Goal: Task Accomplishment & Management: Complete application form

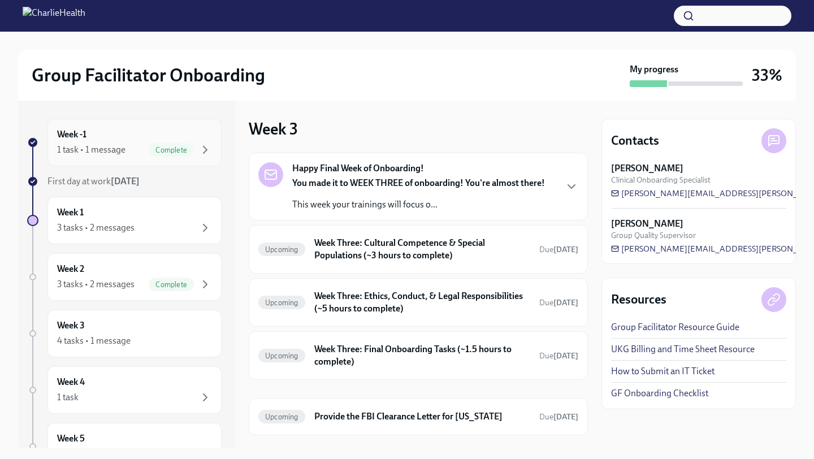
click at [130, 143] on div "1 task • 1 message Complete" at bounding box center [134, 150] width 155 height 14
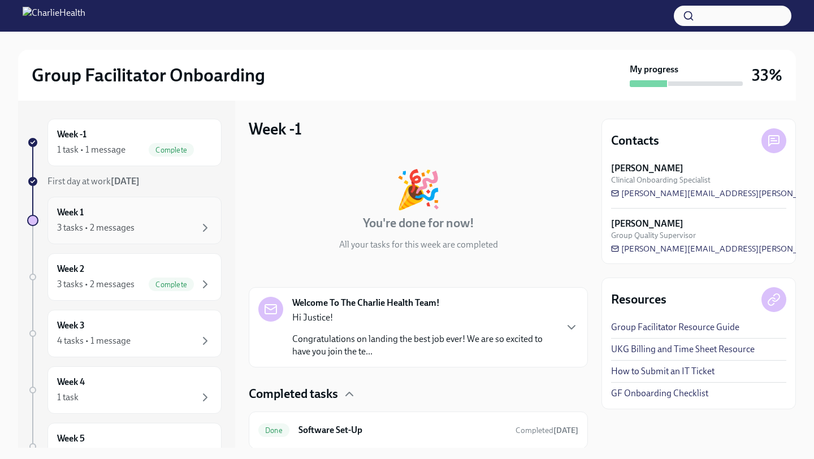
click at [129, 224] on div "3 tasks • 2 messages" at bounding box center [95, 228] width 77 height 12
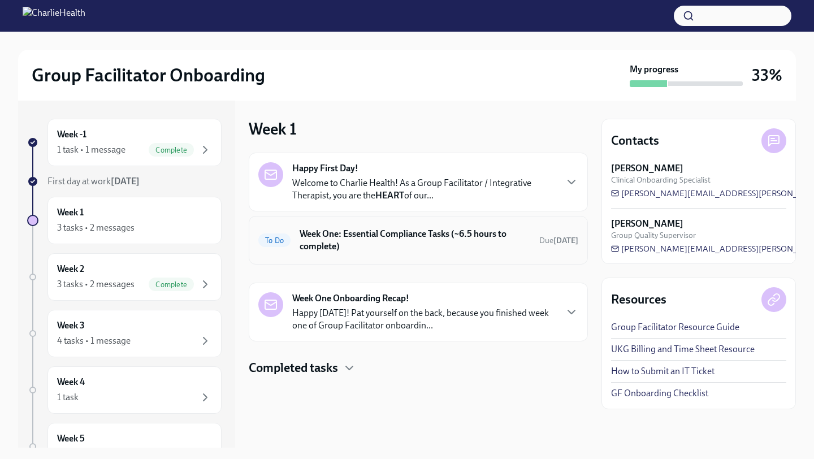
click at [423, 236] on h6 "Week One: Essential Compliance Tasks (~6.5 hours to complete)" at bounding box center [415, 240] width 231 height 25
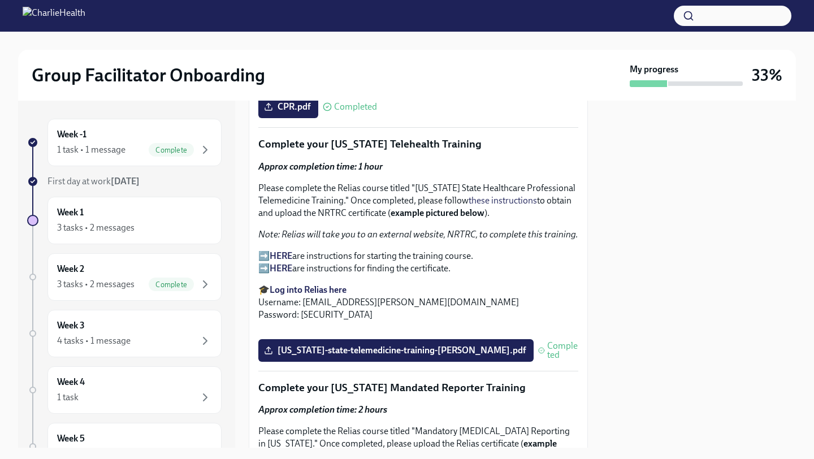
scroll to position [1763, 0]
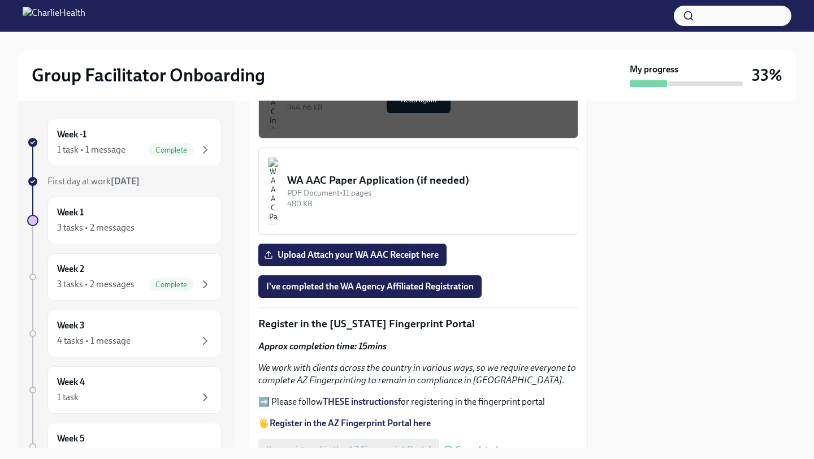
scroll to position [1085, 0]
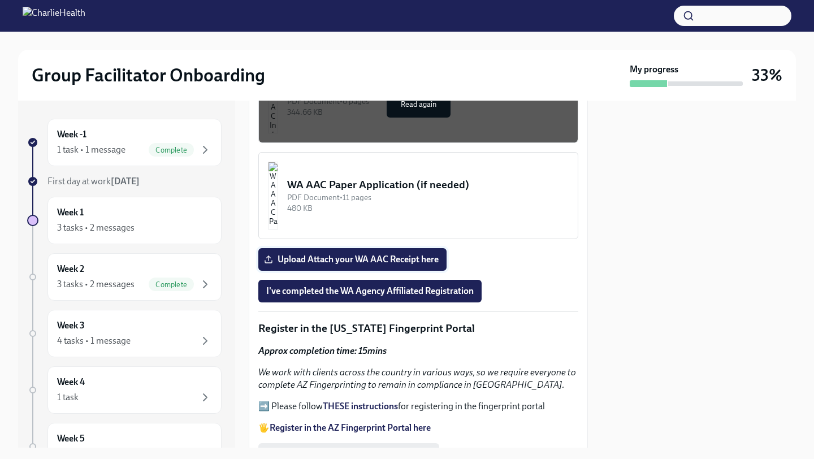
click at [406, 265] on span "Upload Attach your WA AAC Receipt here" at bounding box center [352, 259] width 172 height 11
click at [0, 0] on input "Upload Attach your WA AAC Receipt here" at bounding box center [0, 0] width 0 height 0
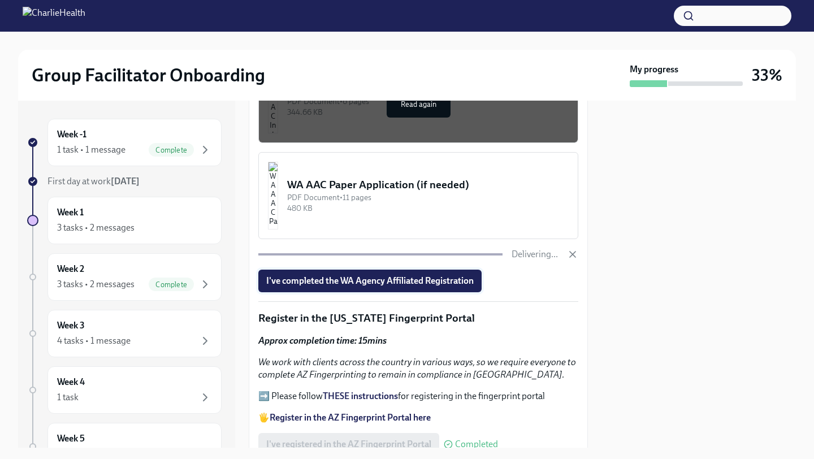
click at [449, 292] on button "I've completed the WA Agency Affiliated Registration" at bounding box center [369, 281] width 223 height 23
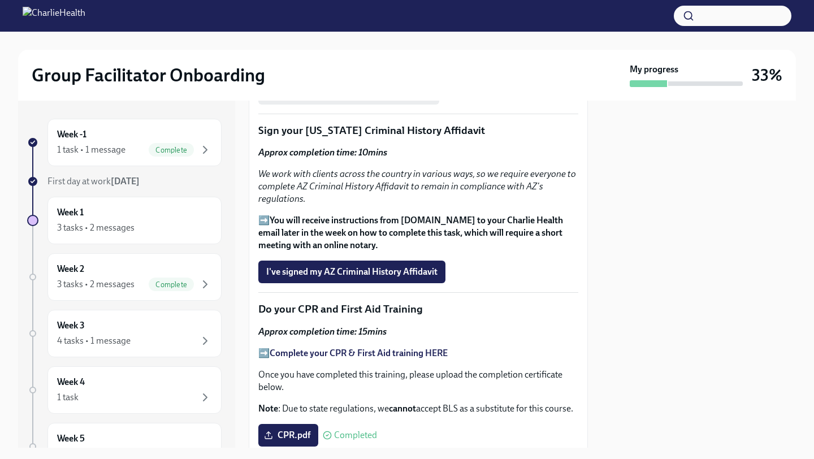
scroll to position [1439, 0]
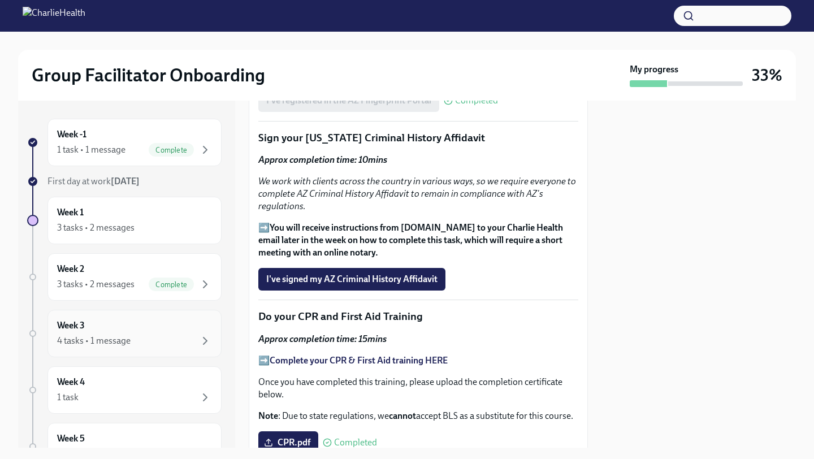
click at [187, 334] on div "Week 3 4 tasks • 1 message" at bounding box center [134, 333] width 155 height 28
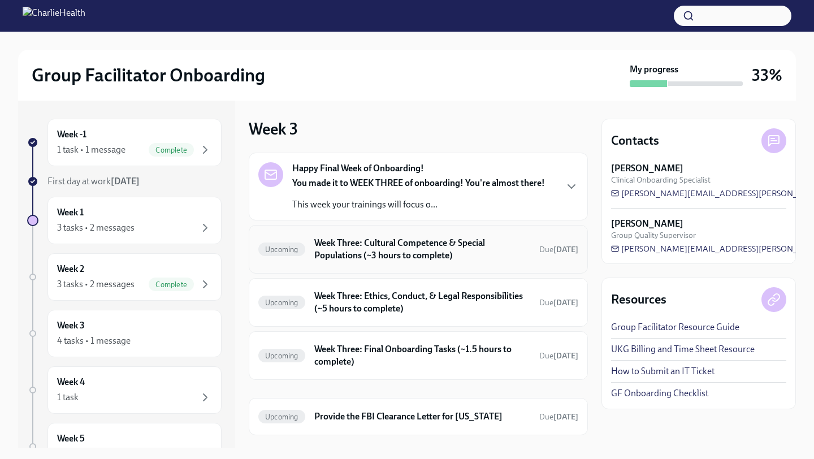
click at [371, 253] on h6 "Week Three: Cultural Competence & Special Populations (~3 hours to complete)" at bounding box center [422, 249] width 216 height 25
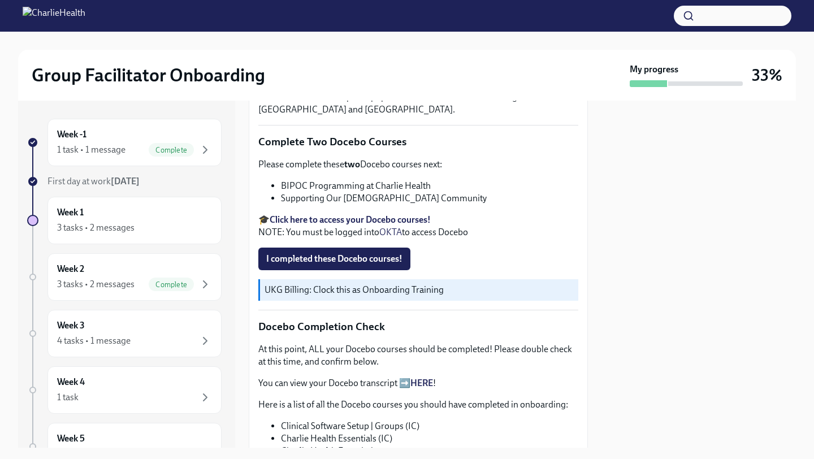
scroll to position [330, 0]
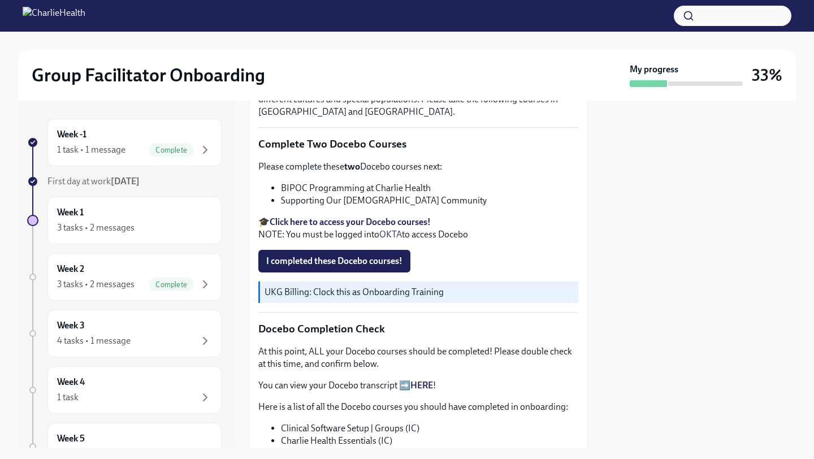
click at [349, 218] on strong "Click here to access your Docebo courses!" at bounding box center [350, 222] width 161 height 11
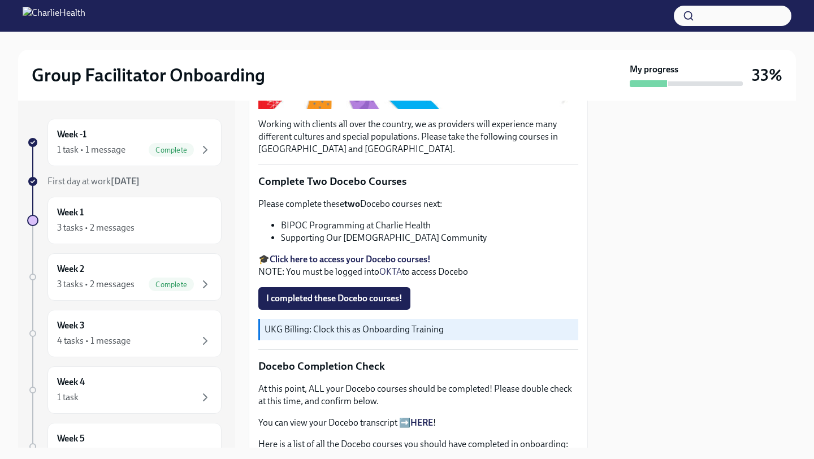
scroll to position [309, 0]
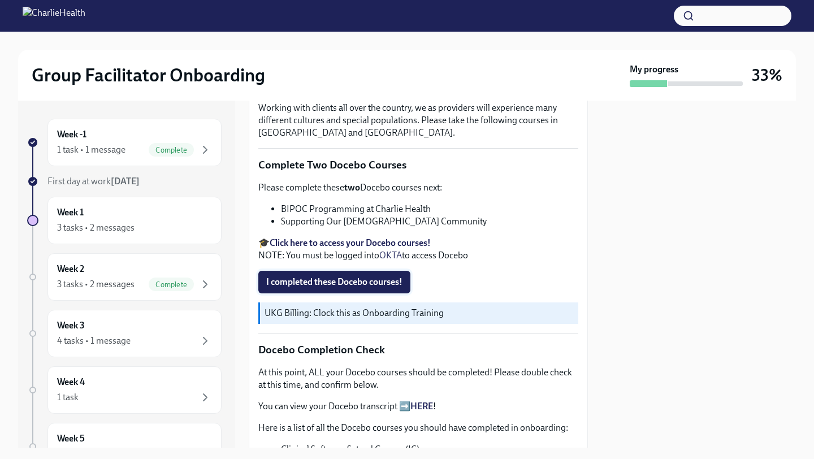
click at [300, 285] on button "I completed these Docebo courses!" at bounding box center [334, 282] width 152 height 23
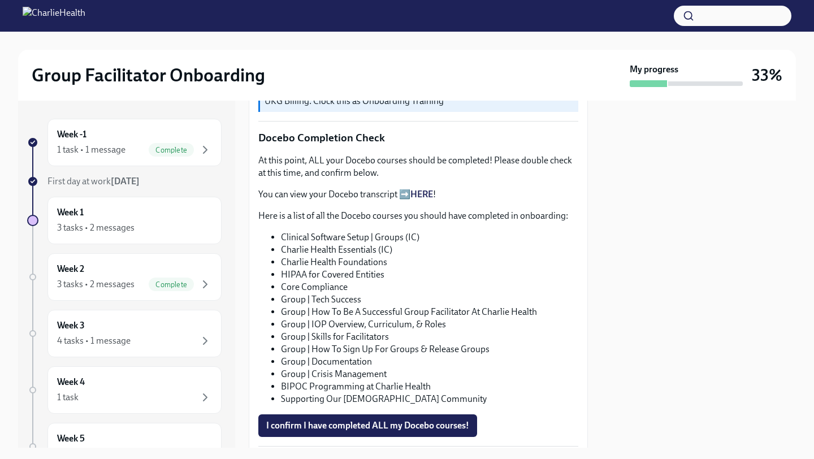
scroll to position [521, 0]
drag, startPoint x: 575, startPoint y: 276, endPoint x: 422, endPoint y: 103, distance: 230.3
click at [538, 263] on div "Working with clients all over the country, we as providers will experience many…" at bounding box center [418, 203] width 339 height 925
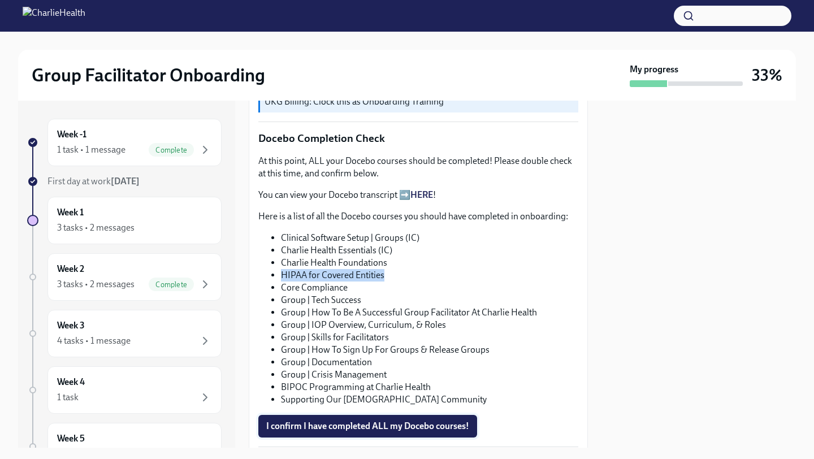
click at [393, 423] on span "I confirm I have completed ALL my Docebo courses!" at bounding box center [367, 426] width 203 height 11
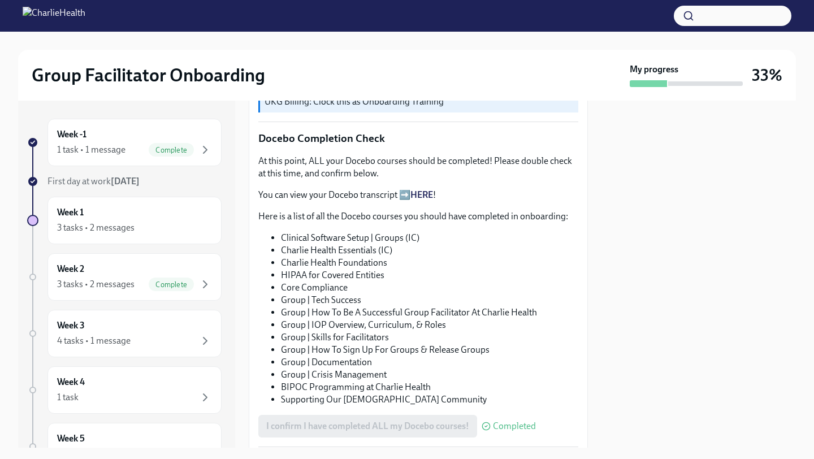
click at [399, 194] on p "You can view your Docebo transcript ➡️ HERE !" at bounding box center [418, 195] width 320 height 12
click at [415, 193] on link "HERE" at bounding box center [421, 194] width 23 height 11
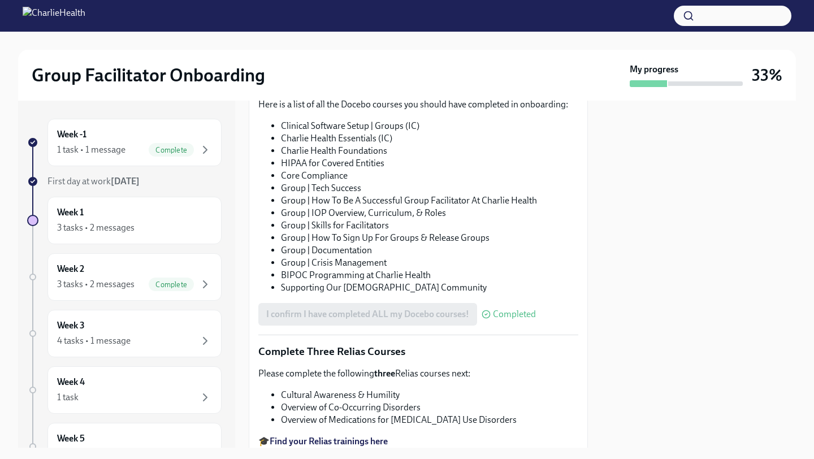
scroll to position [772, 0]
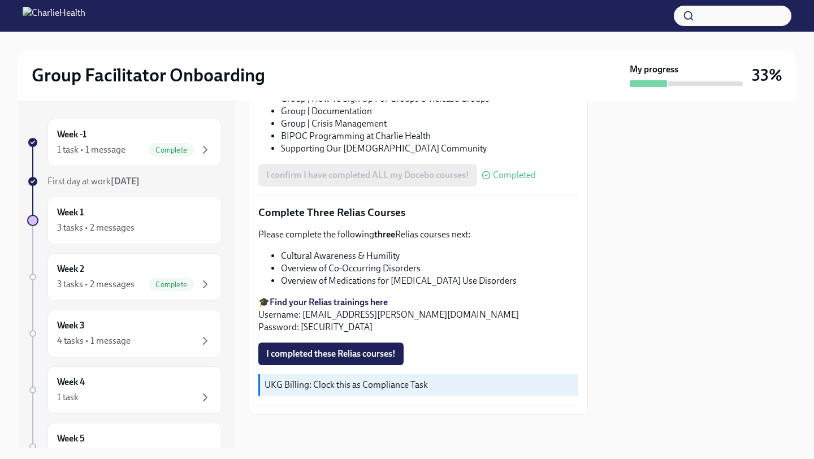
click at [348, 297] on strong "Find your Relias trainings here" at bounding box center [329, 302] width 118 height 11
